Goal: Task Accomplishment & Management: Manage account settings

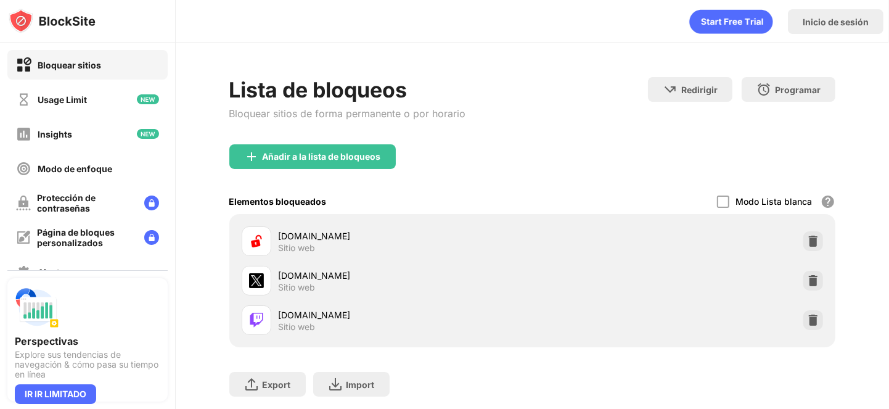
click at [807, 279] on img at bounding box center [813, 280] width 12 height 12
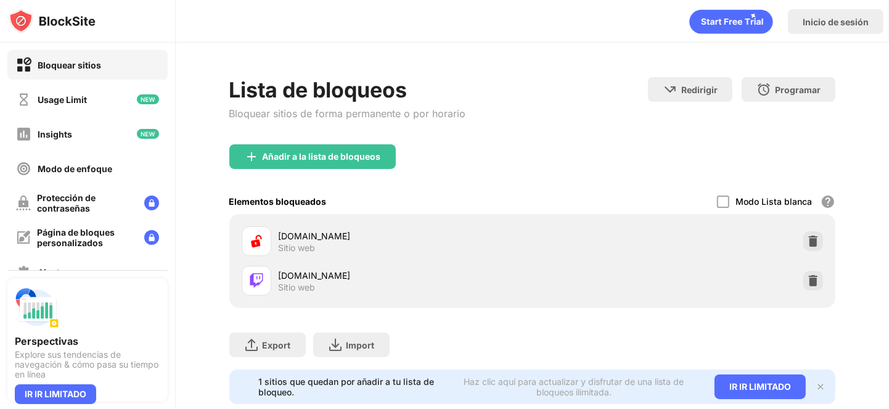
click at [722, 203] on div "Modo Lista blanca Bloquea todos los sitios web excepto los de tu lista blanca. …" at bounding box center [776, 201] width 118 height 25
click at [721, 203] on div at bounding box center [723, 201] width 12 height 12
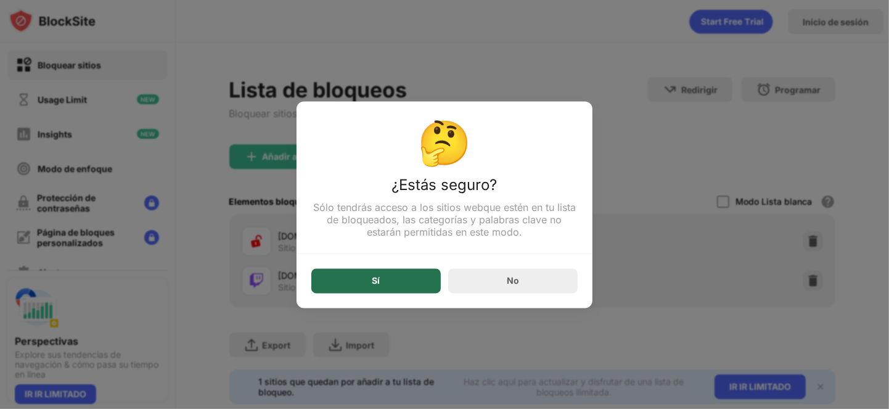
click at [361, 288] on div "Sí" at bounding box center [376, 280] width 130 height 25
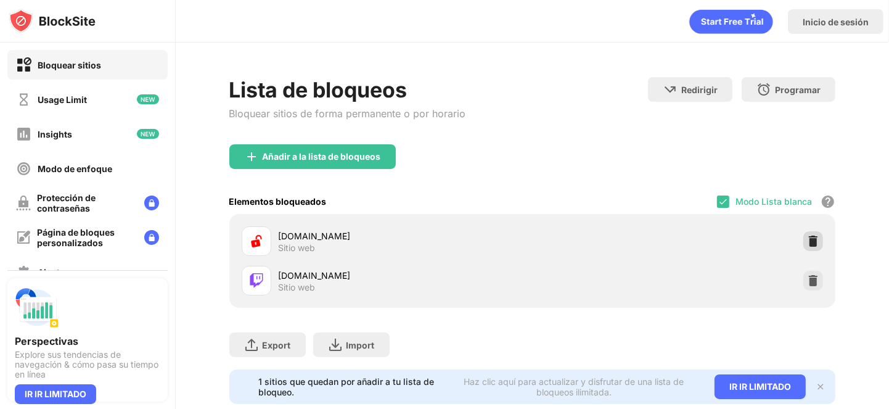
click at [807, 239] on img at bounding box center [813, 241] width 12 height 12
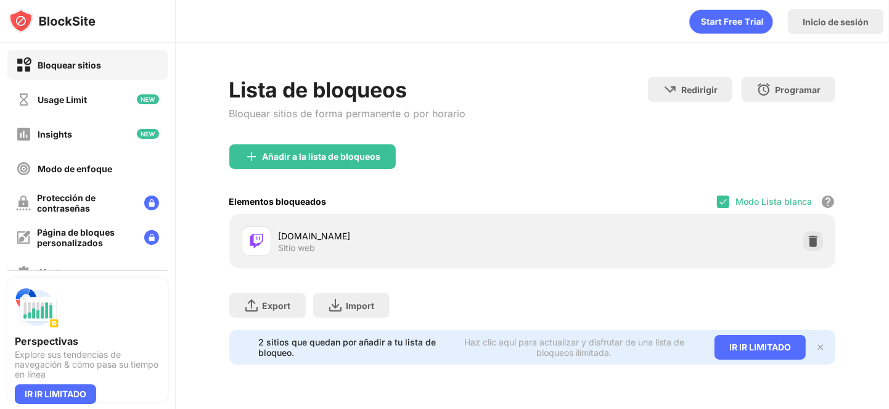
click at [807, 239] on img at bounding box center [813, 241] width 12 height 12
